Goal: Task Accomplishment & Management: Manage account settings

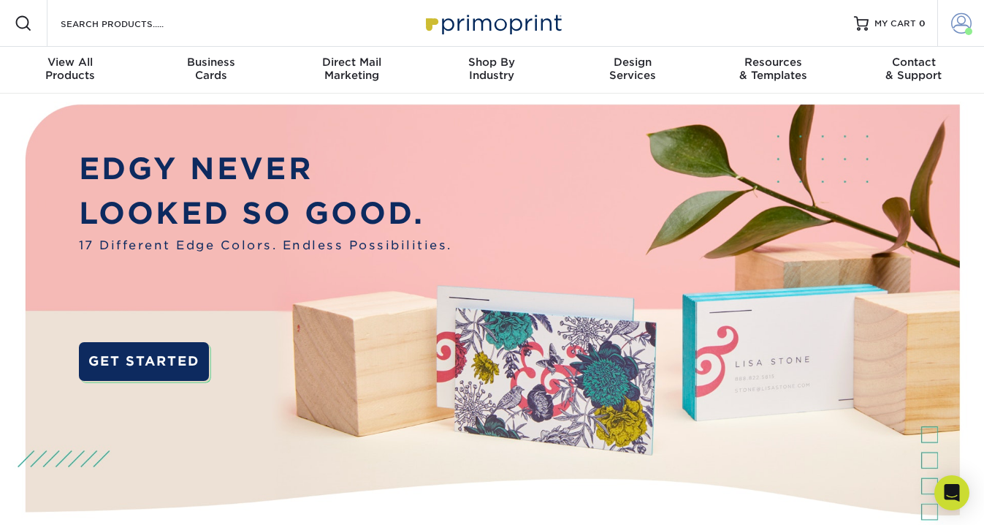
click at [960, 15] on span at bounding box center [962, 23] width 20 height 20
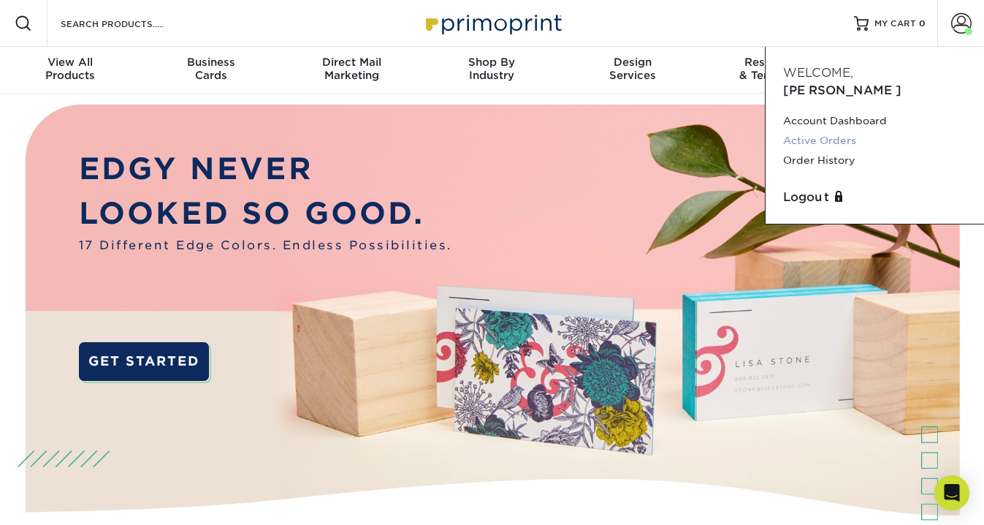
click at [850, 131] on link "Active Orders" at bounding box center [874, 141] width 183 height 20
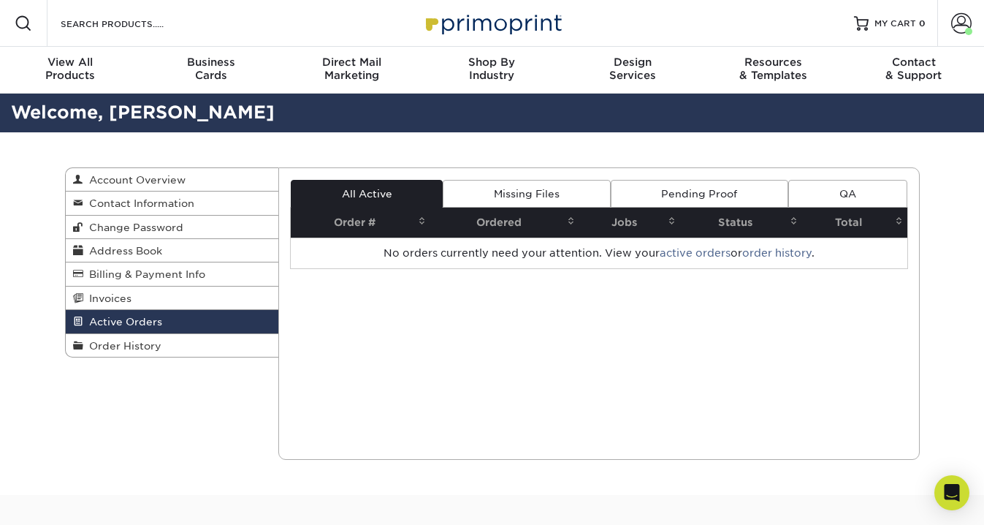
click at [562, 183] on link "Missing Files" at bounding box center [526, 194] width 167 height 28
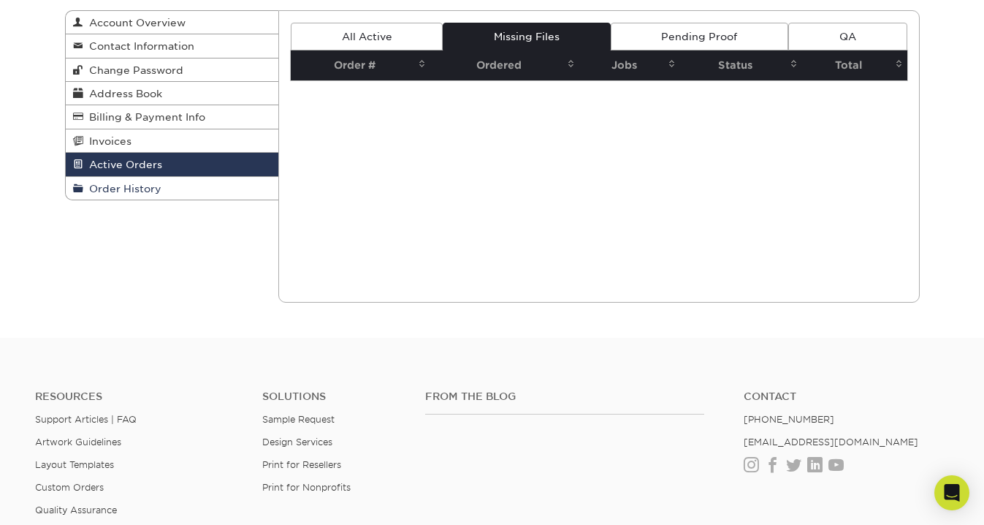
scroll to position [159, 0]
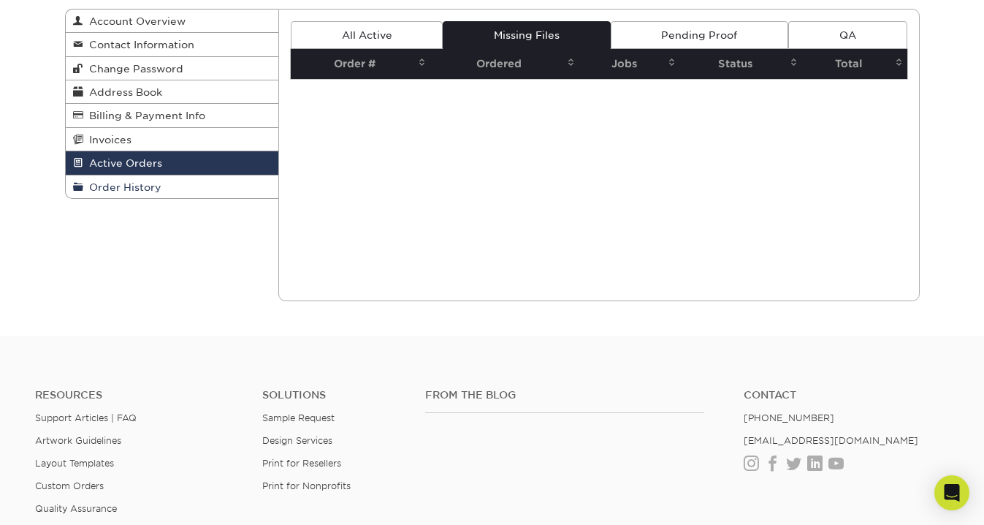
click at [152, 186] on span "Order History" at bounding box center [122, 187] width 78 height 12
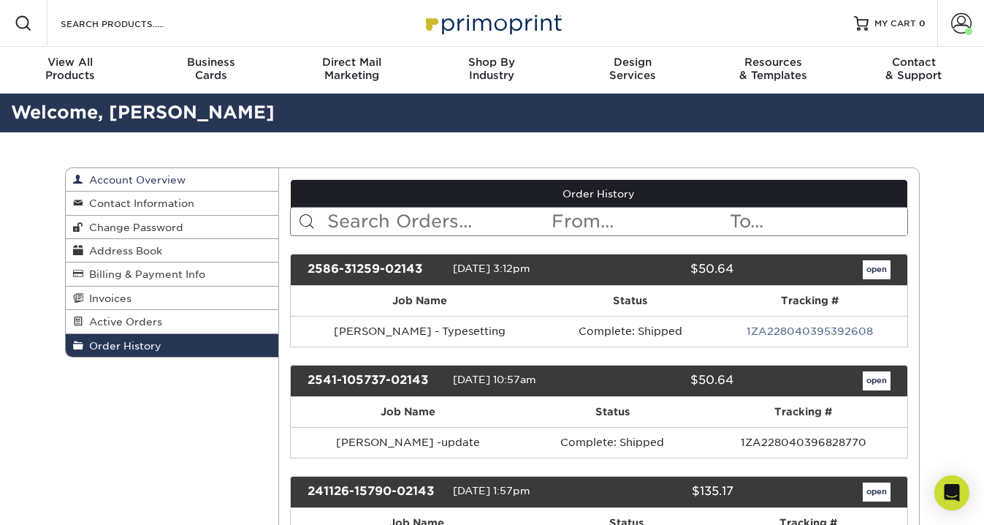
click at [204, 174] on link "Account Overview" at bounding box center [172, 179] width 213 height 23
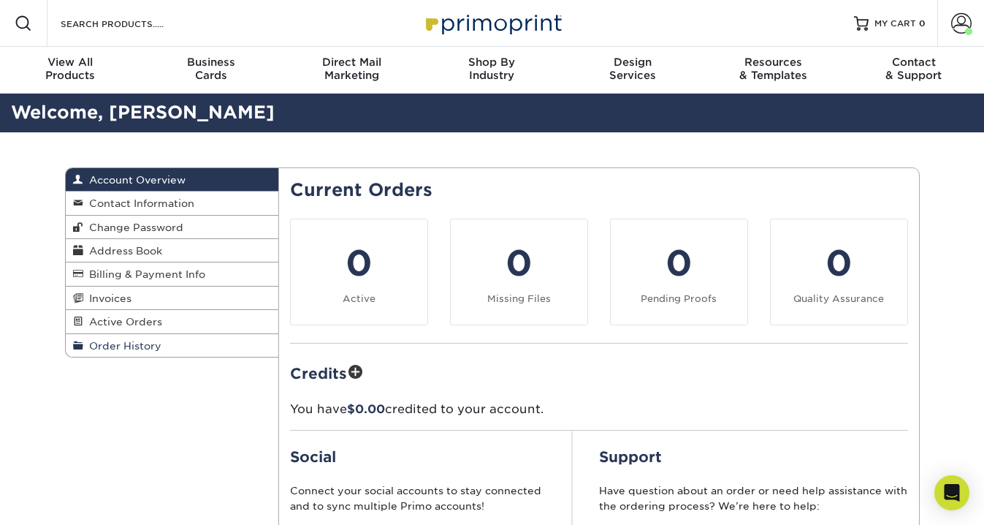
click at [158, 348] on span "Order History" at bounding box center [122, 346] width 78 height 12
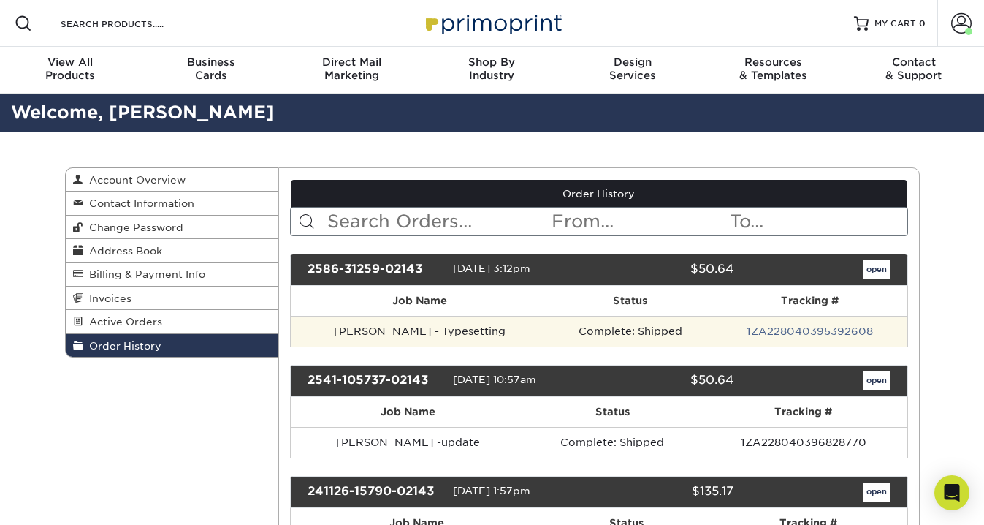
click at [418, 331] on td "[PERSON_NAME] - Typesetting" at bounding box center [420, 331] width 258 height 31
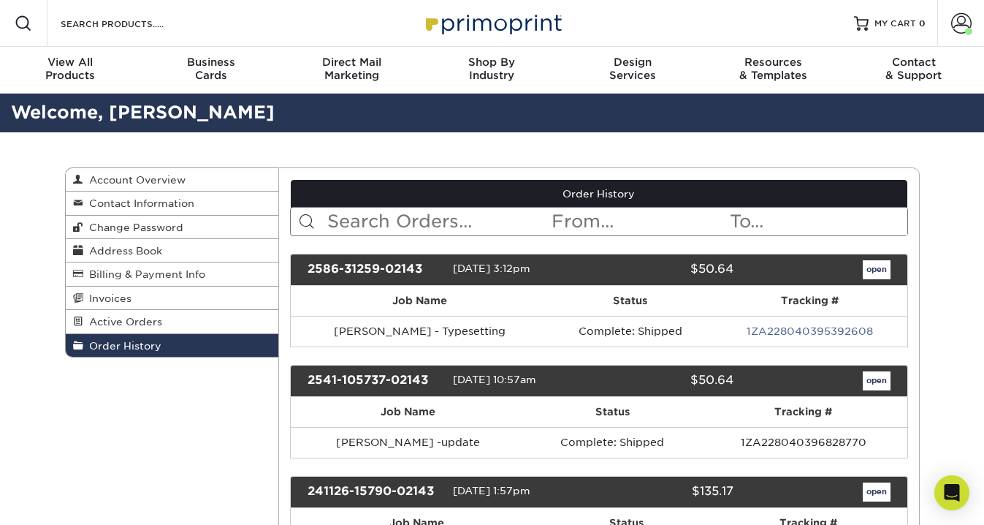
click at [407, 269] on div "2586-31259-02143" at bounding box center [375, 269] width 156 height 19
click at [878, 267] on link "open" at bounding box center [877, 269] width 28 height 19
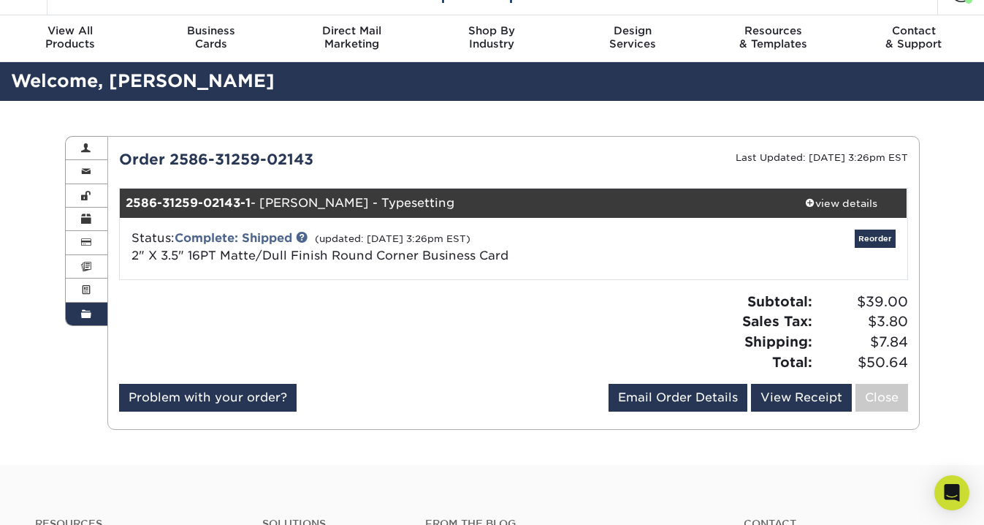
scroll to position [35, 0]
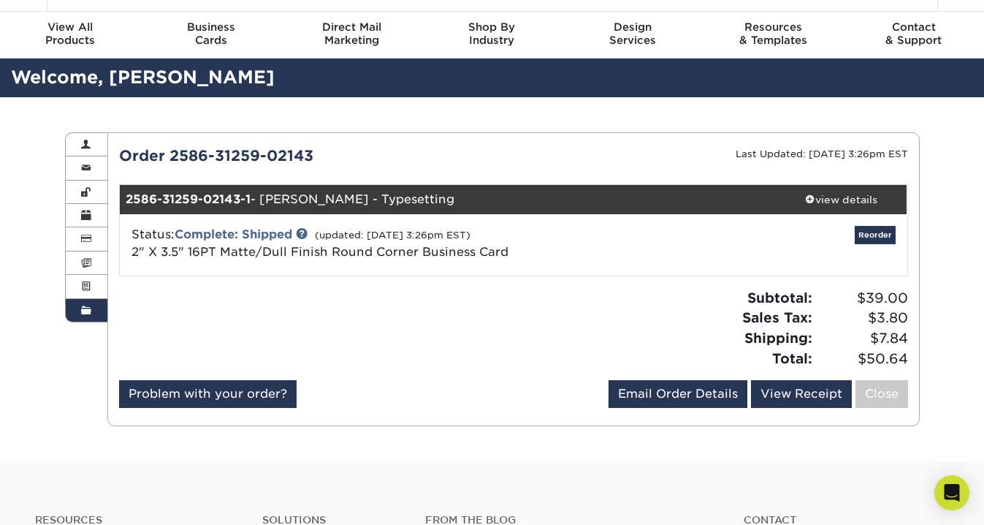
click at [367, 199] on div "2586-31259-02143-1 - Raj Nair - Typesetting" at bounding box center [448, 199] width 656 height 29
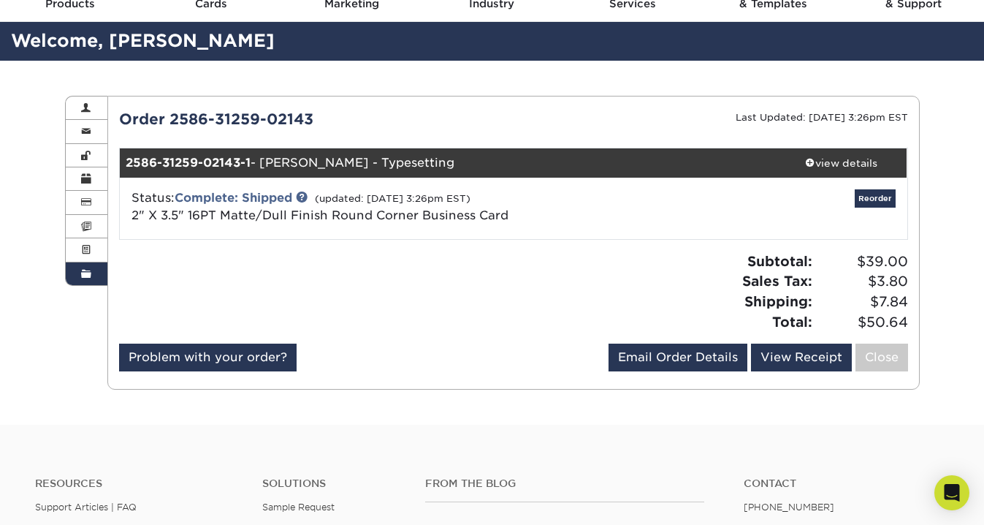
scroll to position [0, 0]
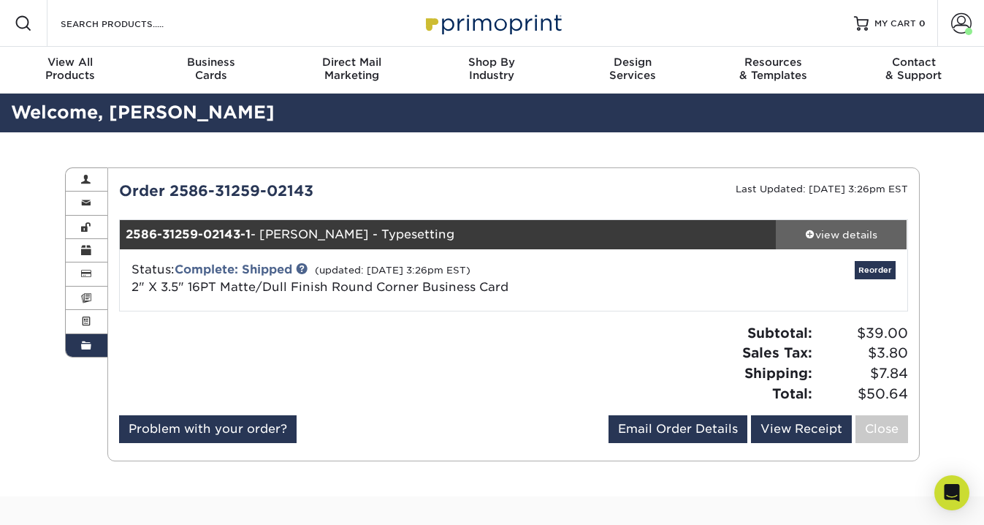
click at [828, 229] on div "view details" at bounding box center [842, 234] width 132 height 15
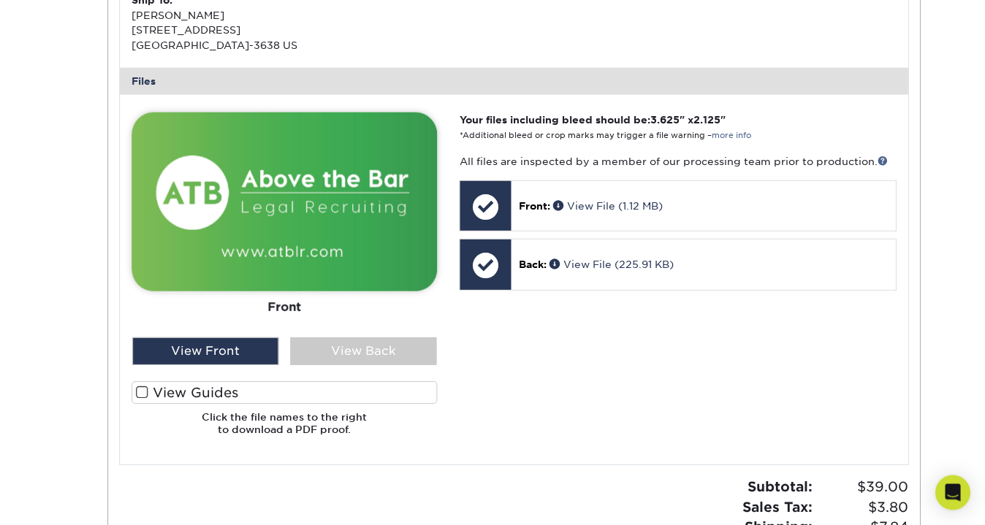
scroll to position [543, 0]
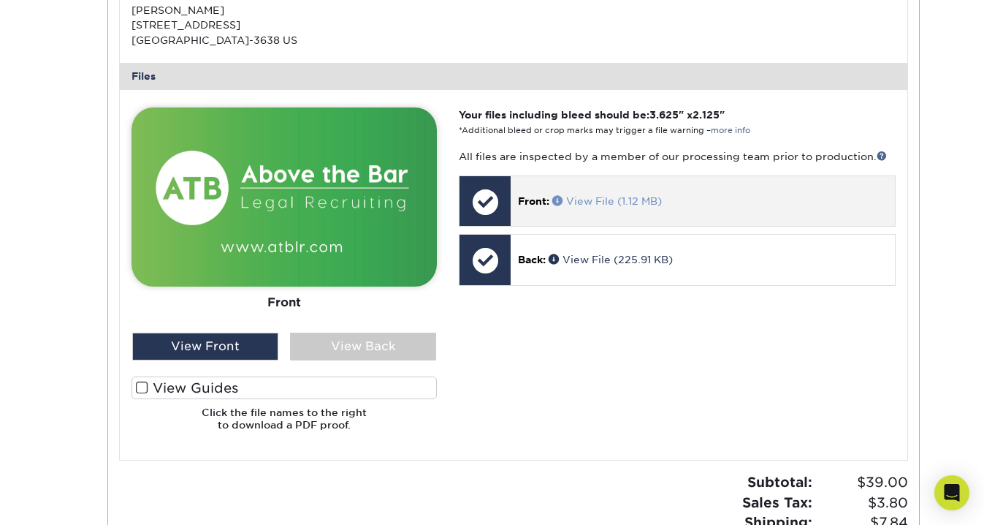
click at [611, 203] on link "View File (1.12 MB)" at bounding box center [608, 201] width 110 height 12
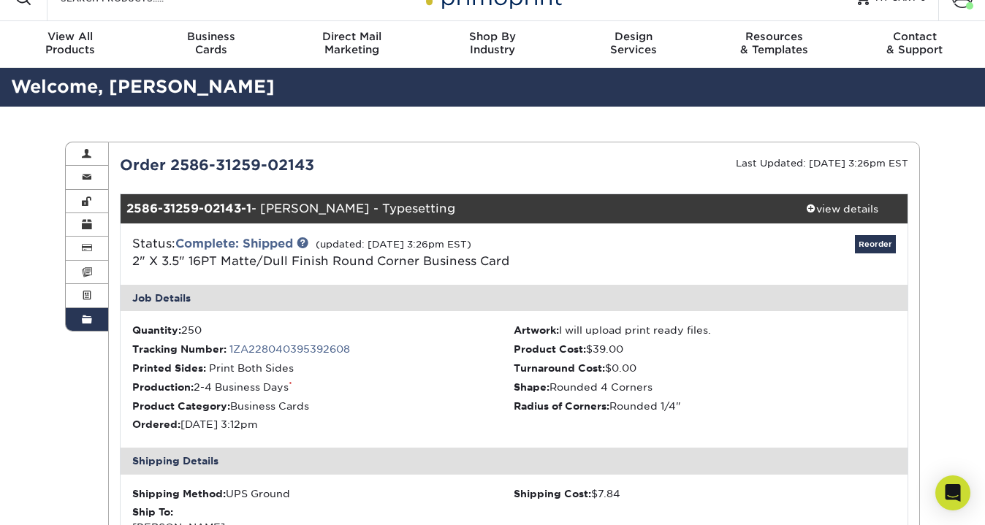
scroll to position [0, 0]
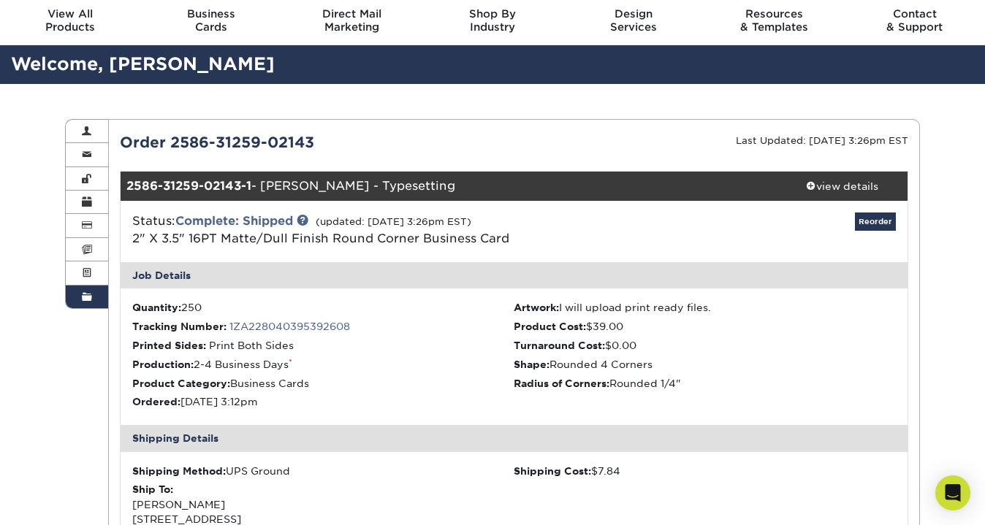
scroll to position [15, 0]
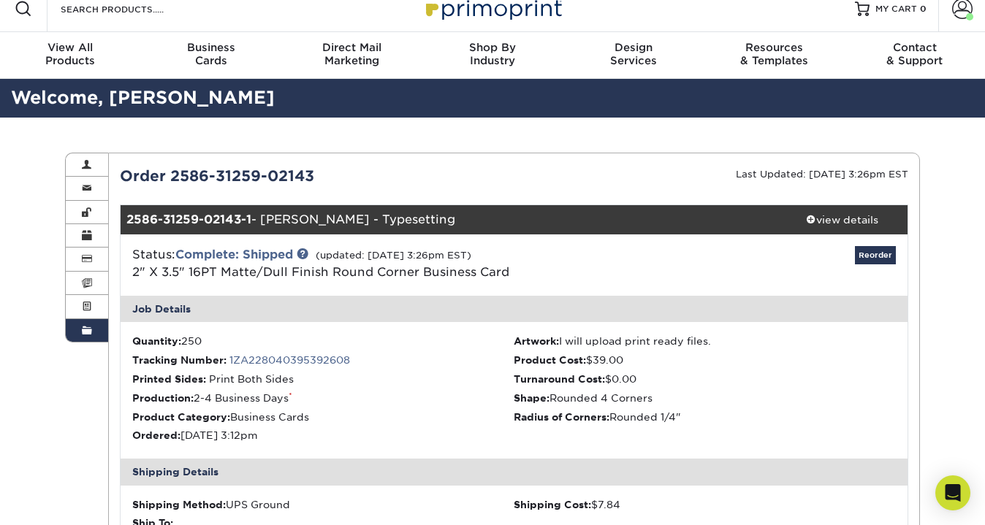
scroll to position [159, 0]
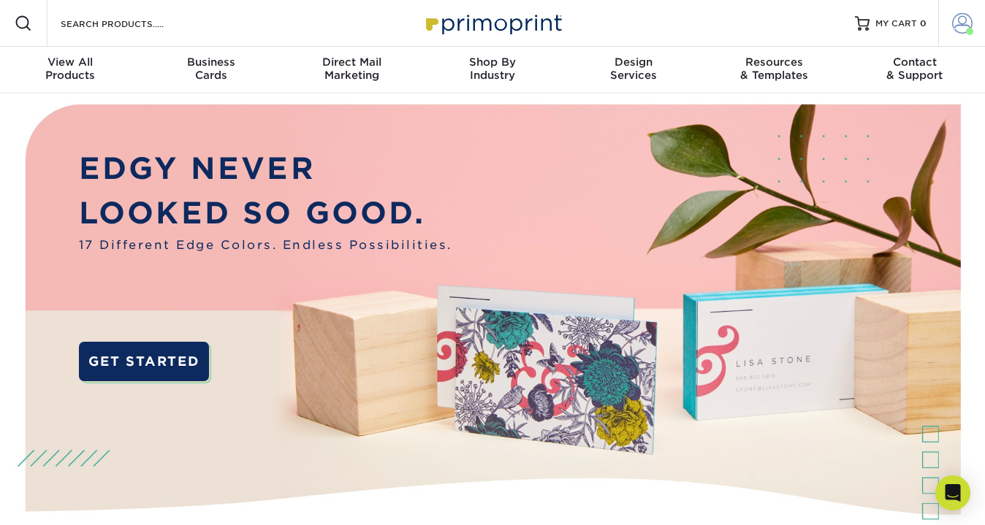
click at [959, 20] on span at bounding box center [962, 23] width 20 height 20
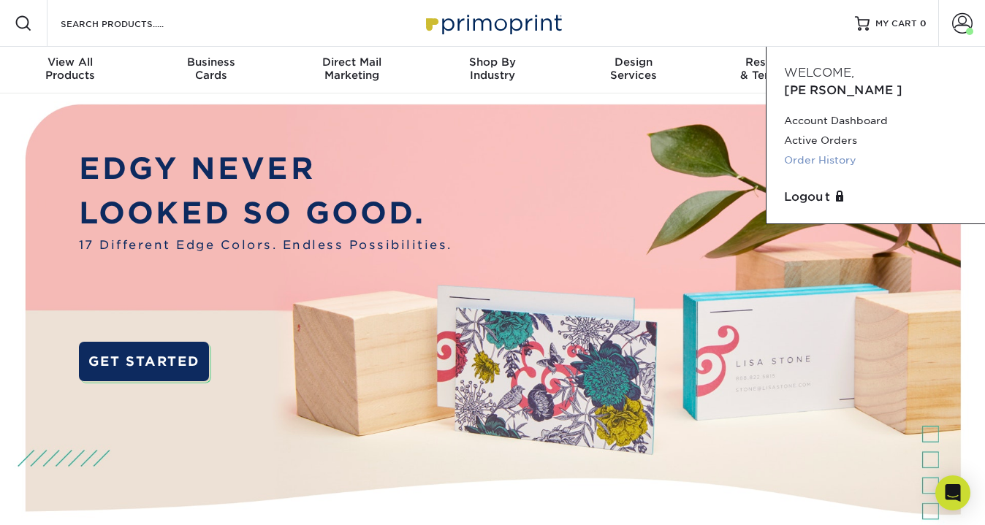
click at [828, 151] on link "Order History" at bounding box center [875, 161] width 183 height 20
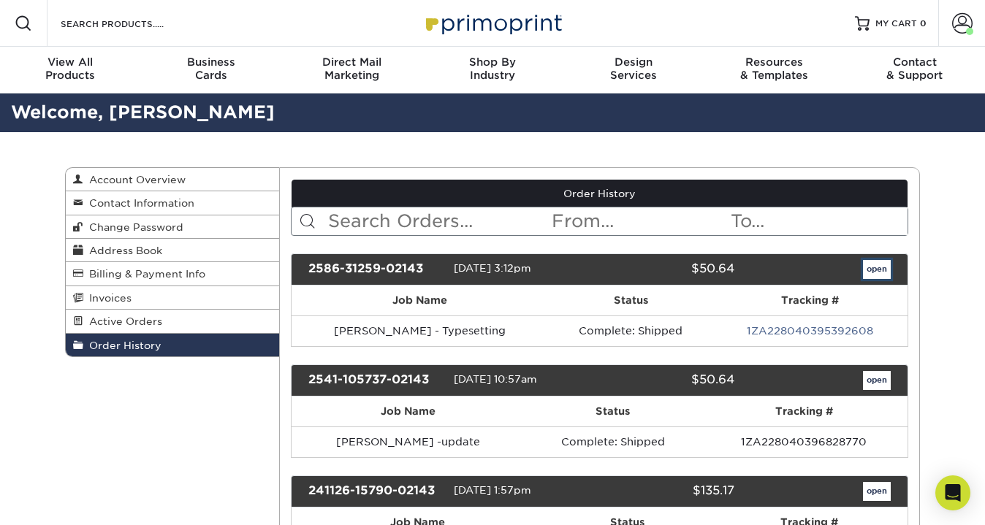
click at [872, 267] on link "open" at bounding box center [877, 269] width 28 height 19
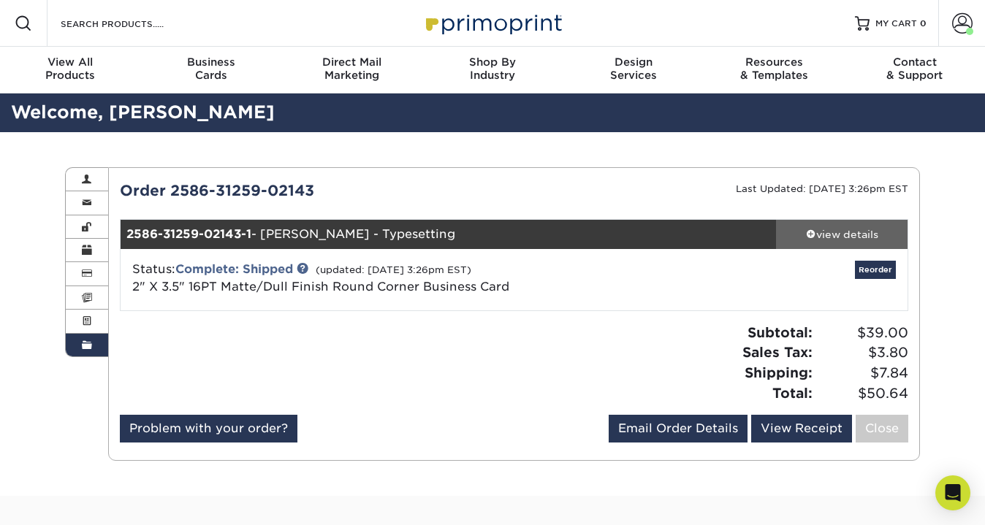
click at [849, 229] on div "view details" at bounding box center [842, 234] width 132 height 15
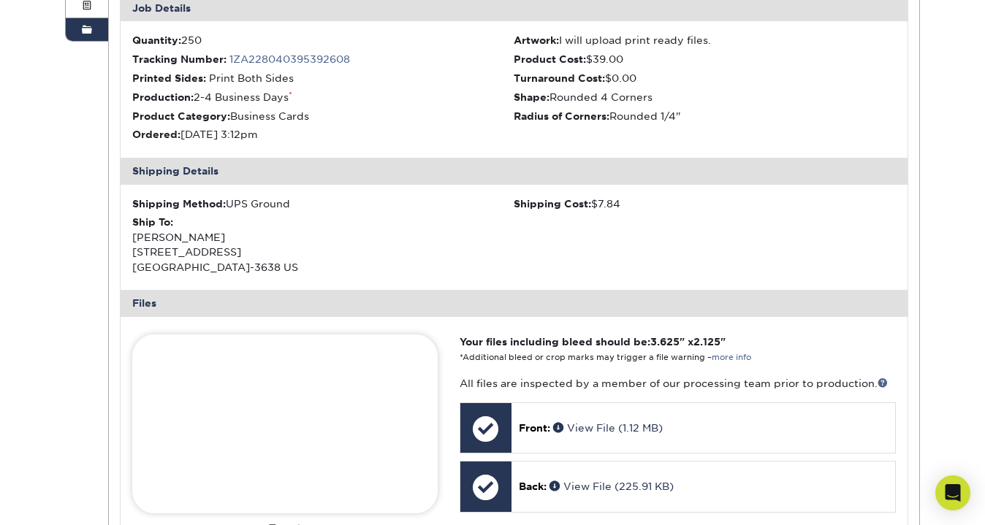
scroll to position [386, 0]
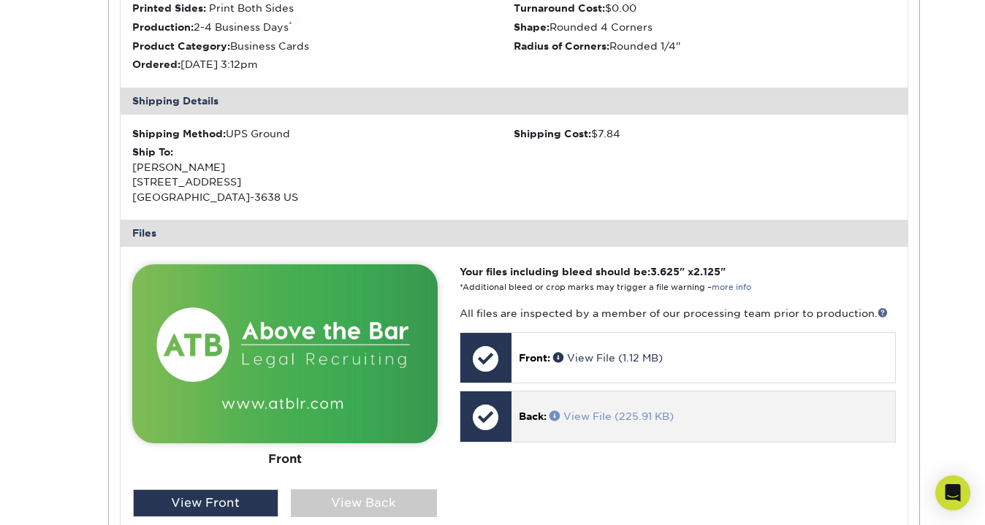
click at [610, 414] on link "View File (225.91 KB)" at bounding box center [612, 417] width 124 height 12
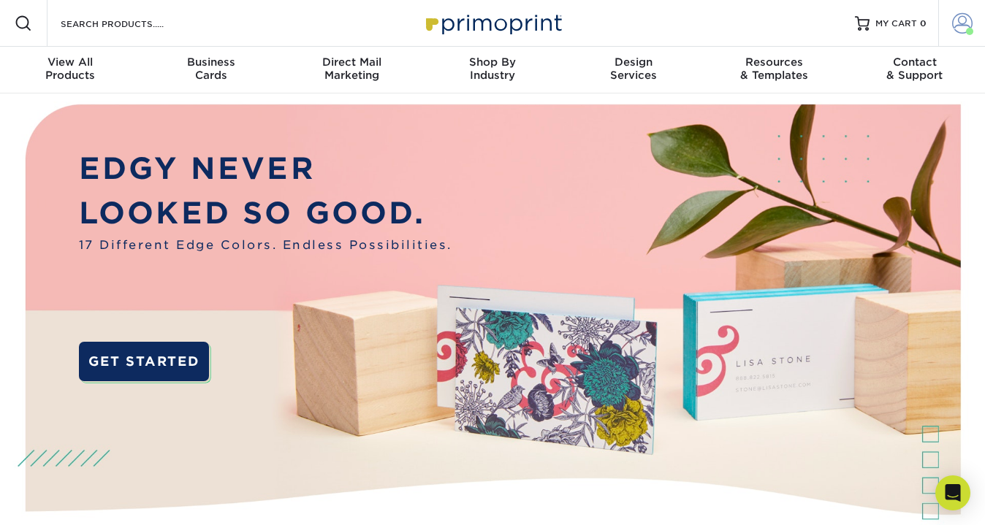
click at [963, 18] on span at bounding box center [962, 23] width 20 height 20
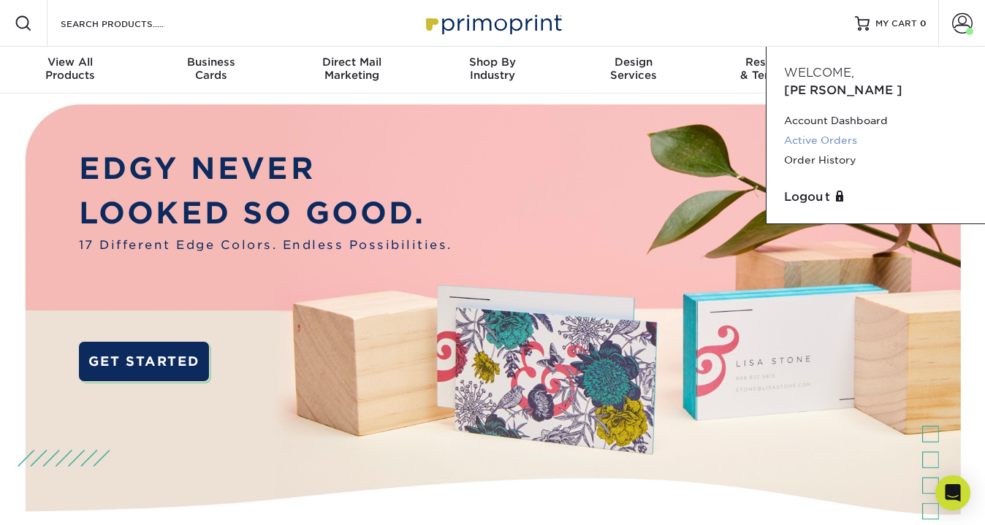
click at [854, 131] on link "Active Orders" at bounding box center [875, 141] width 183 height 20
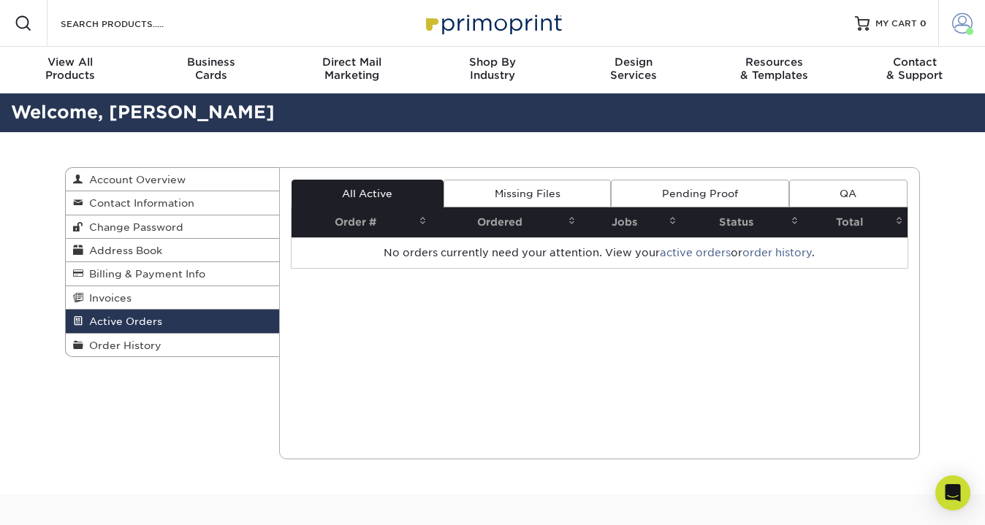
click at [963, 18] on span at bounding box center [962, 23] width 20 height 20
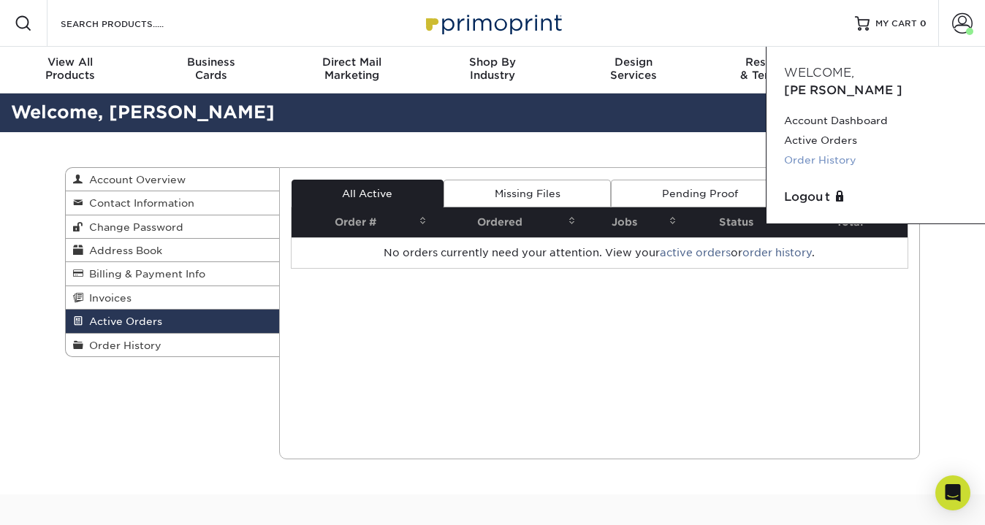
click at [849, 151] on link "Order History" at bounding box center [875, 161] width 183 height 20
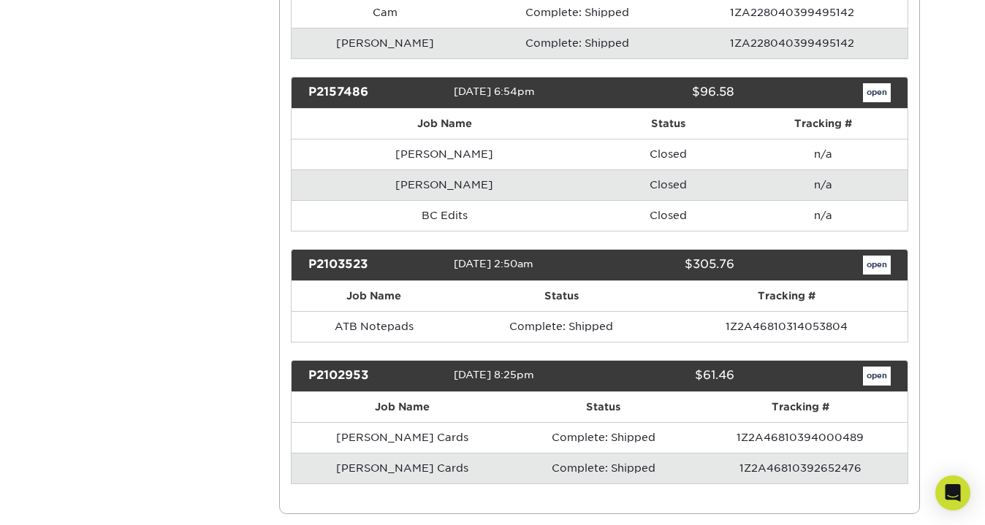
scroll to position [1036, 0]
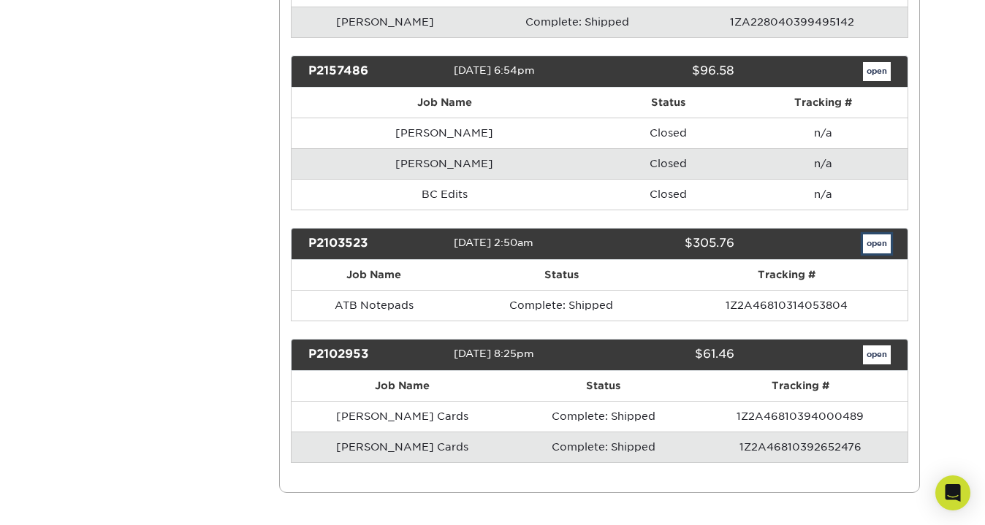
click at [879, 243] on link "open" at bounding box center [877, 244] width 28 height 19
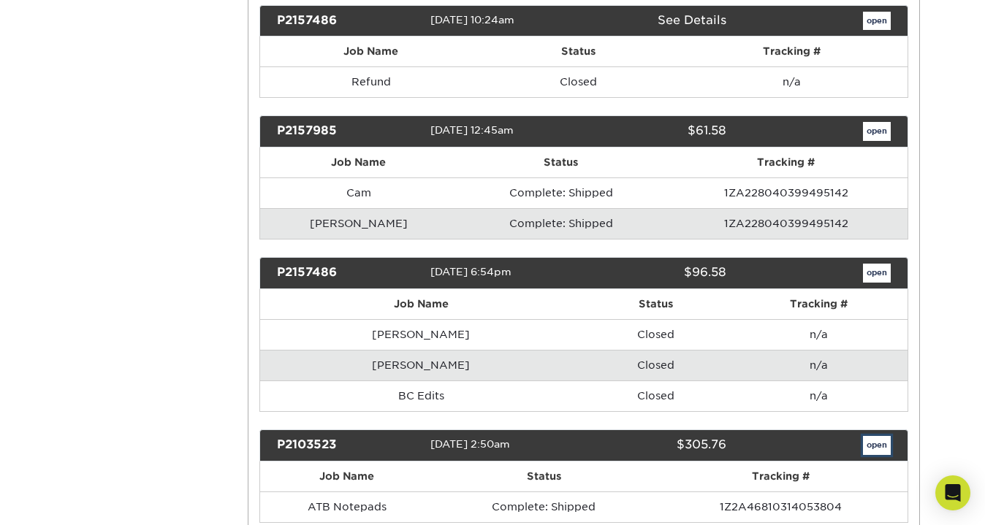
scroll to position [0, 0]
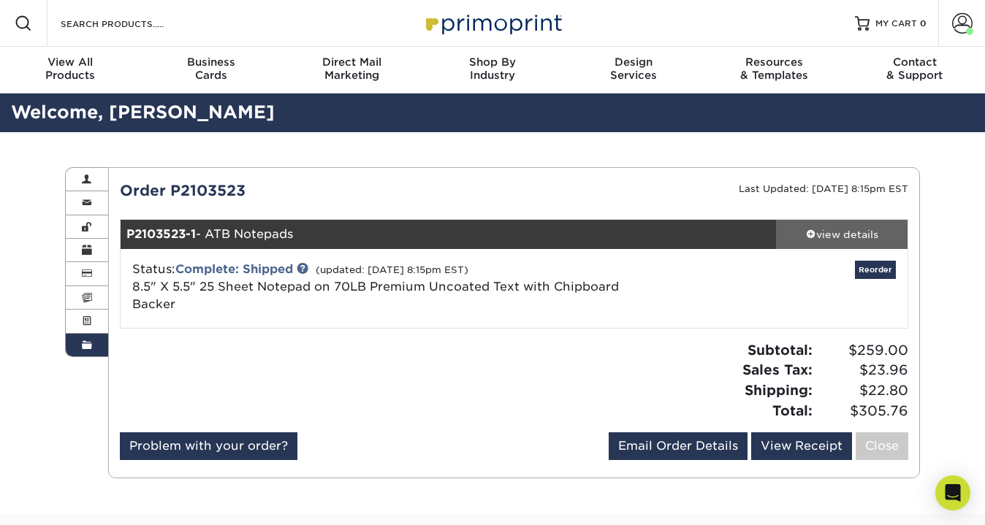
click at [833, 232] on div "view details" at bounding box center [842, 234] width 132 height 15
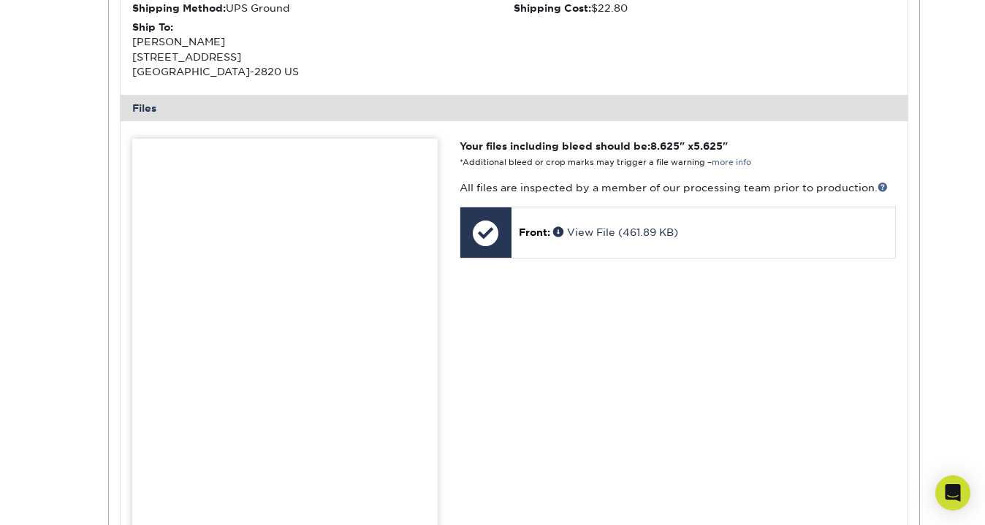
scroll to position [489, 0]
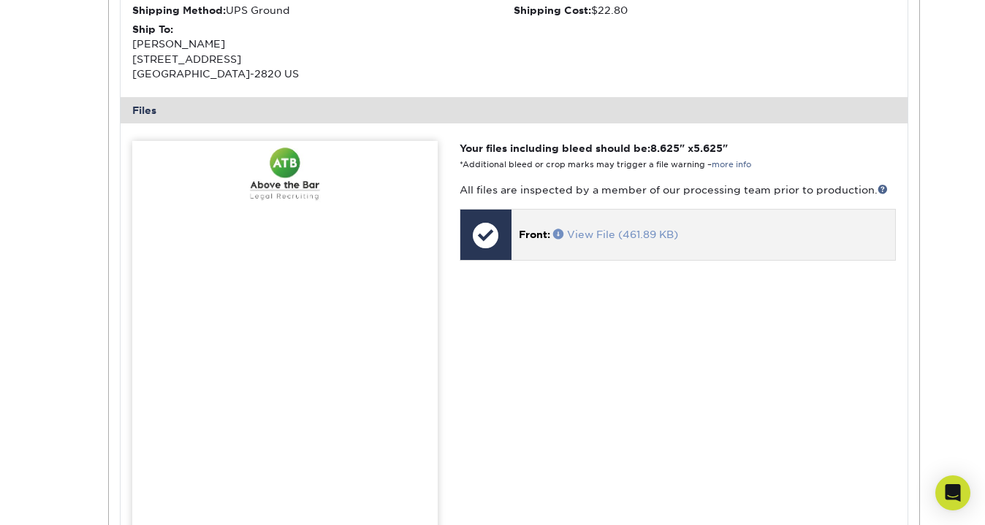
click at [577, 233] on link "View File (461.89 KB)" at bounding box center [615, 235] width 125 height 12
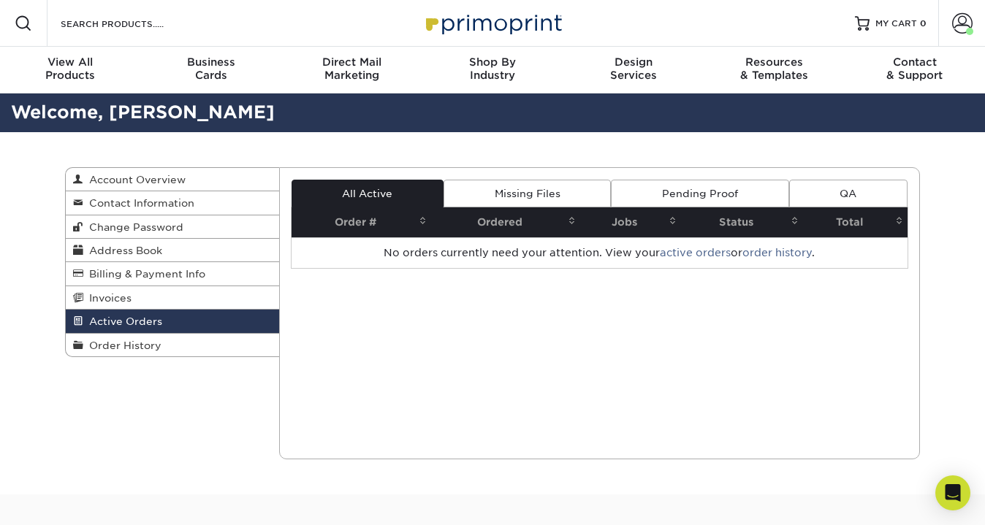
click at [754, 20] on div "Resources Menu Search Products Account [PERSON_NAME] Account Dashboard Active O…" at bounding box center [492, 23] width 985 height 47
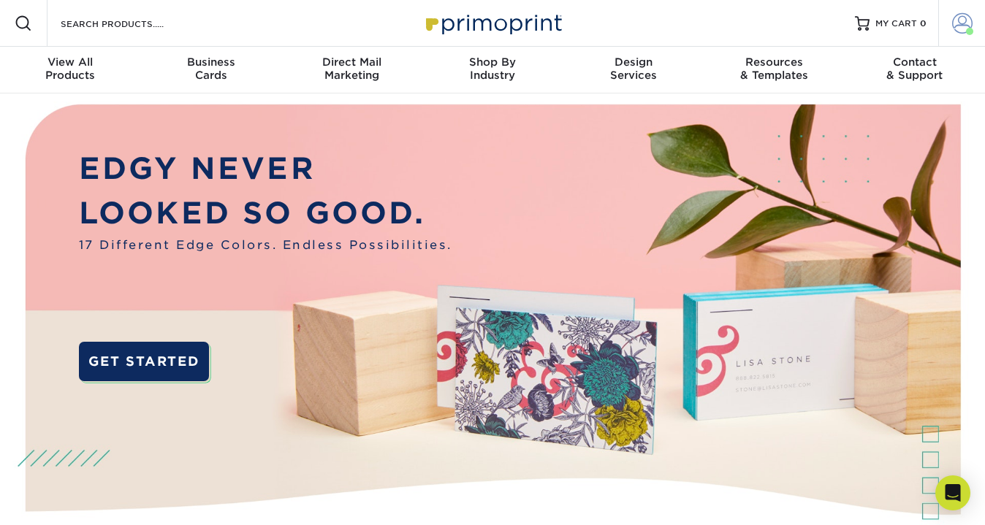
click at [963, 23] on span at bounding box center [962, 23] width 20 height 20
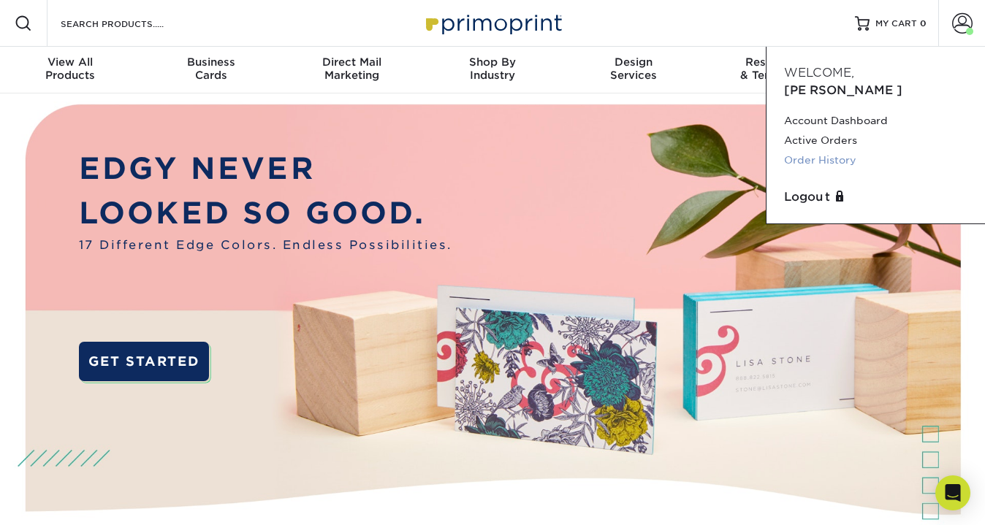
click at [843, 151] on link "Order History" at bounding box center [875, 161] width 183 height 20
